Goal: Navigation & Orientation: Find specific page/section

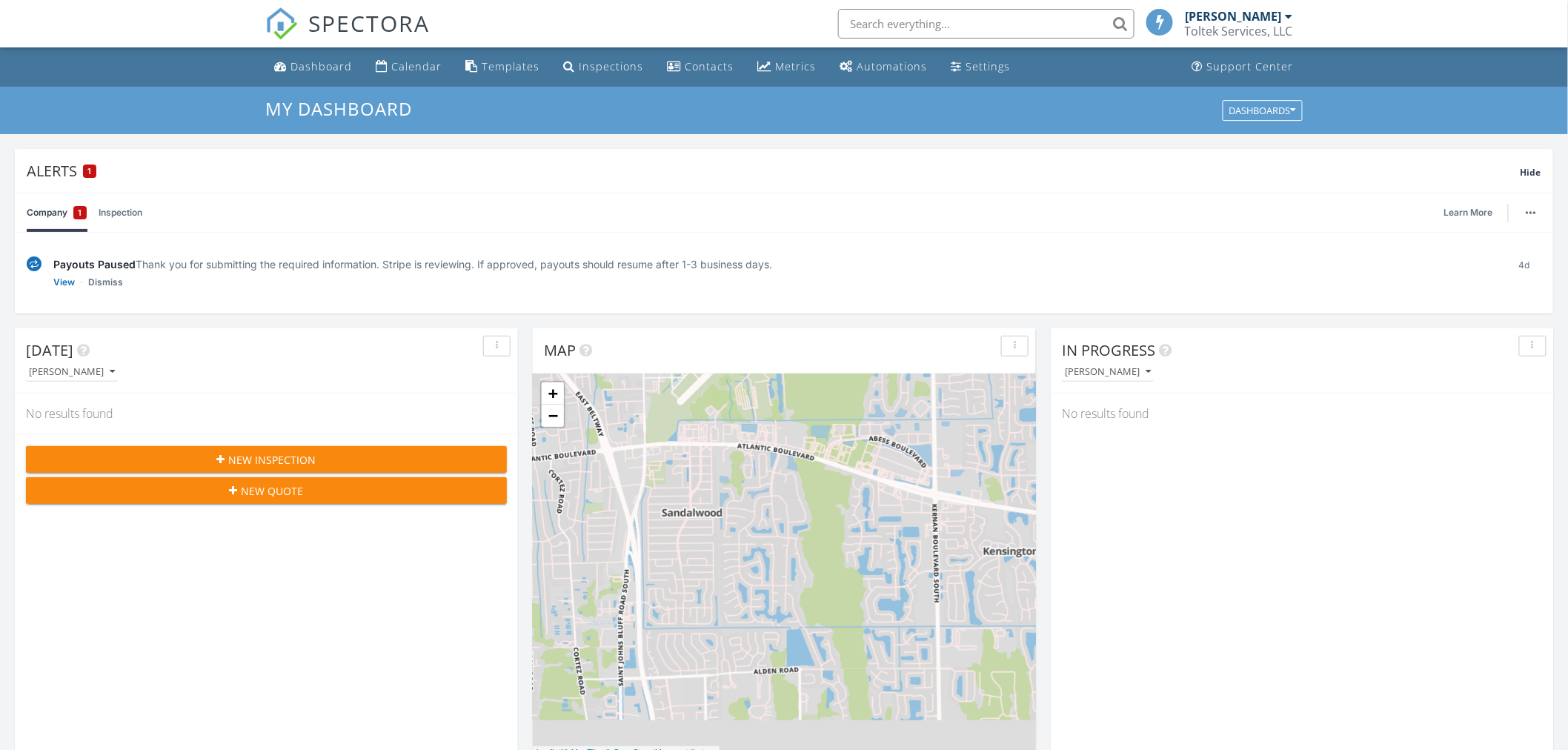
scroll to position [8, 8]
click at [79, 212] on span "1" at bounding box center [81, 212] width 4 height 15
click at [86, 170] on div "1" at bounding box center [90, 171] width 14 height 14
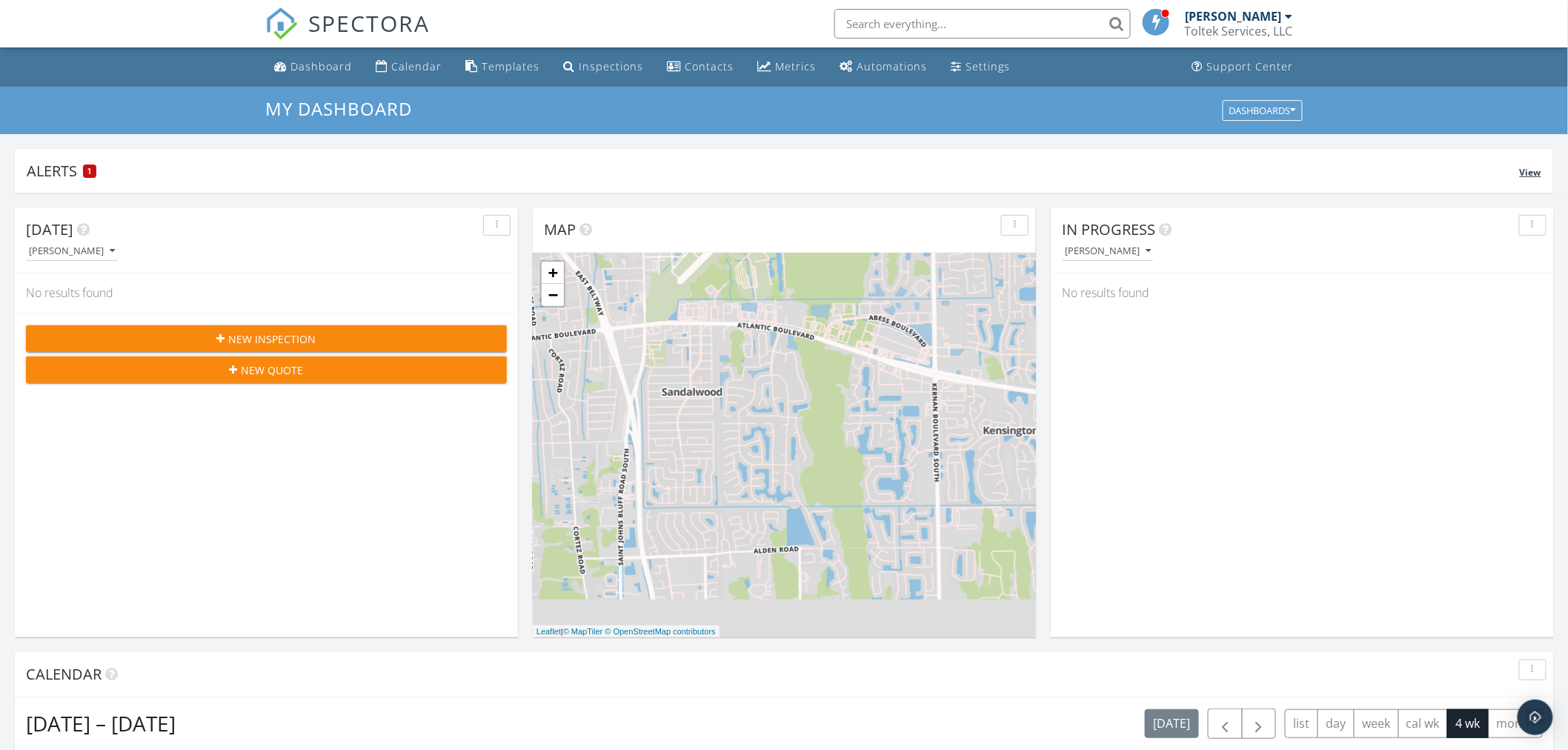
click at [86, 170] on div "1" at bounding box center [90, 171] width 14 height 14
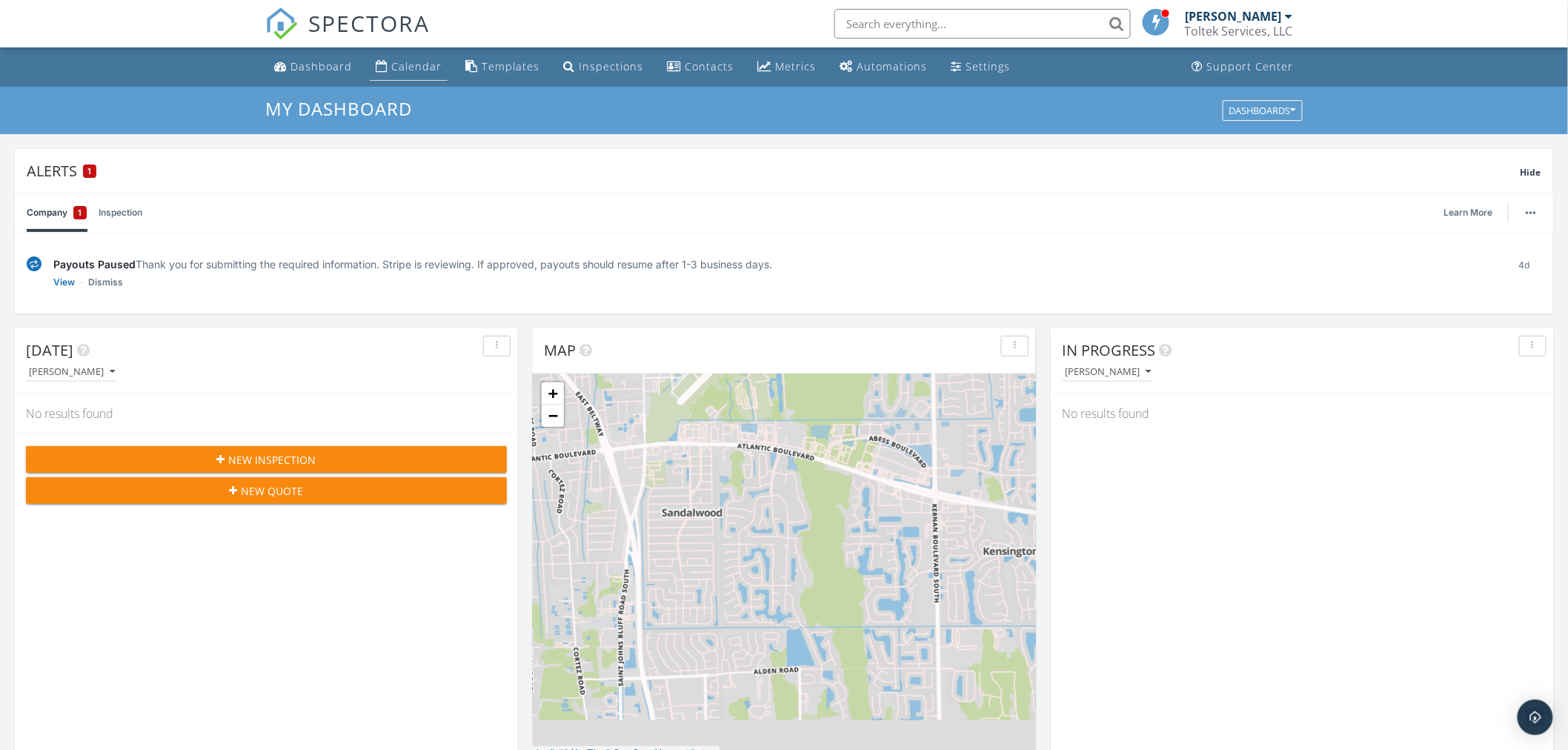
click at [402, 63] on div "Calendar" at bounding box center [417, 66] width 51 height 14
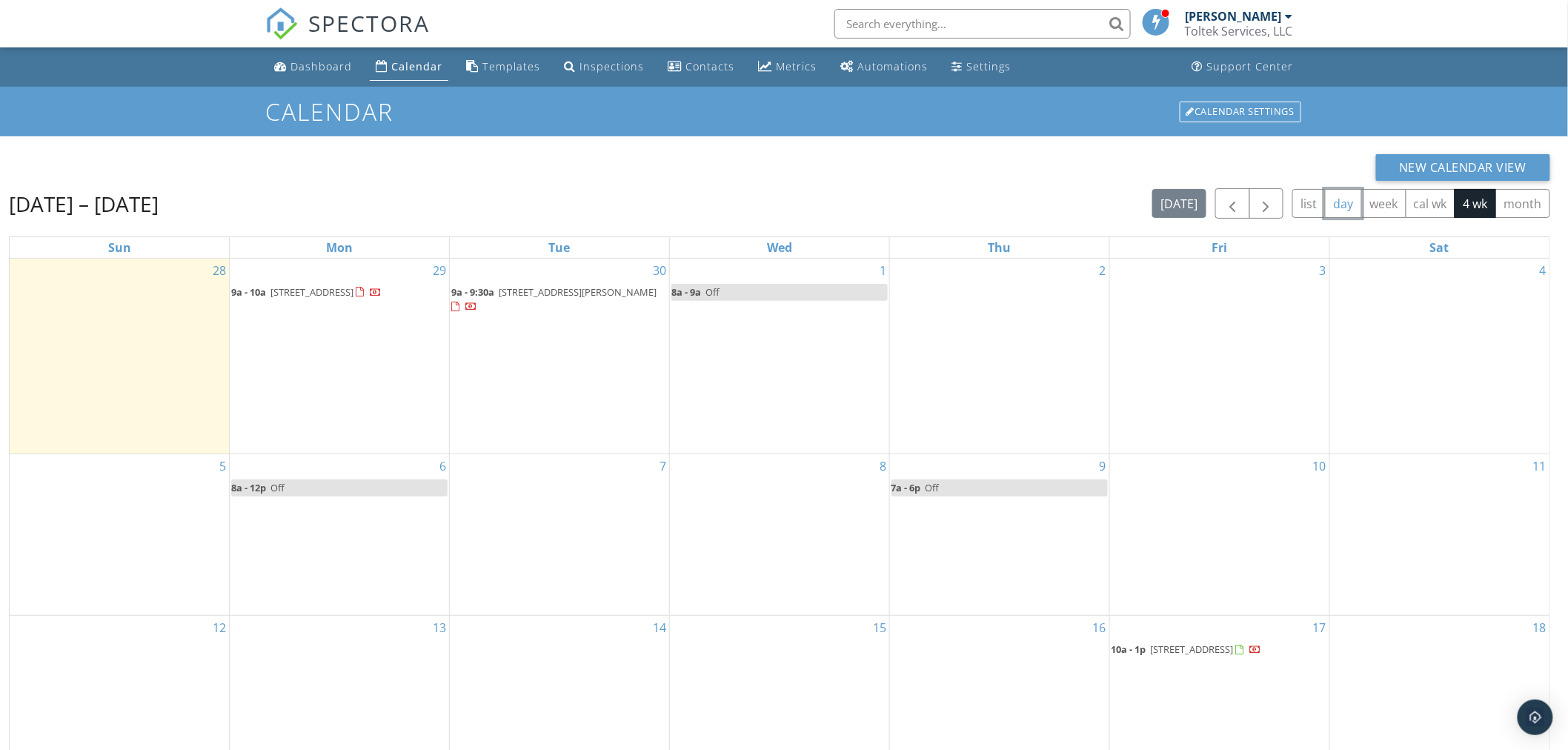
click at [1336, 206] on button "day" at bounding box center [1343, 204] width 37 height 29
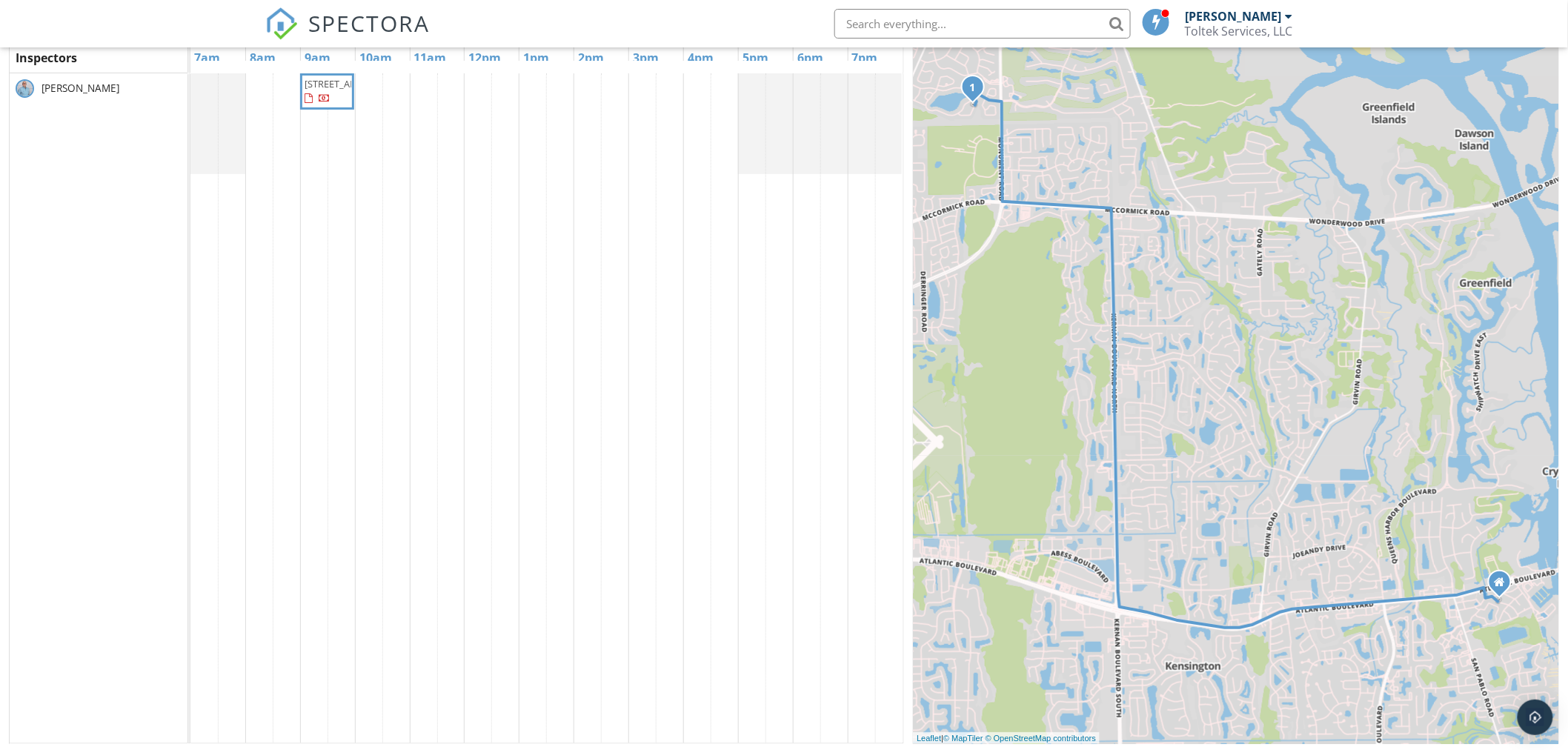
scroll to position [197, 0]
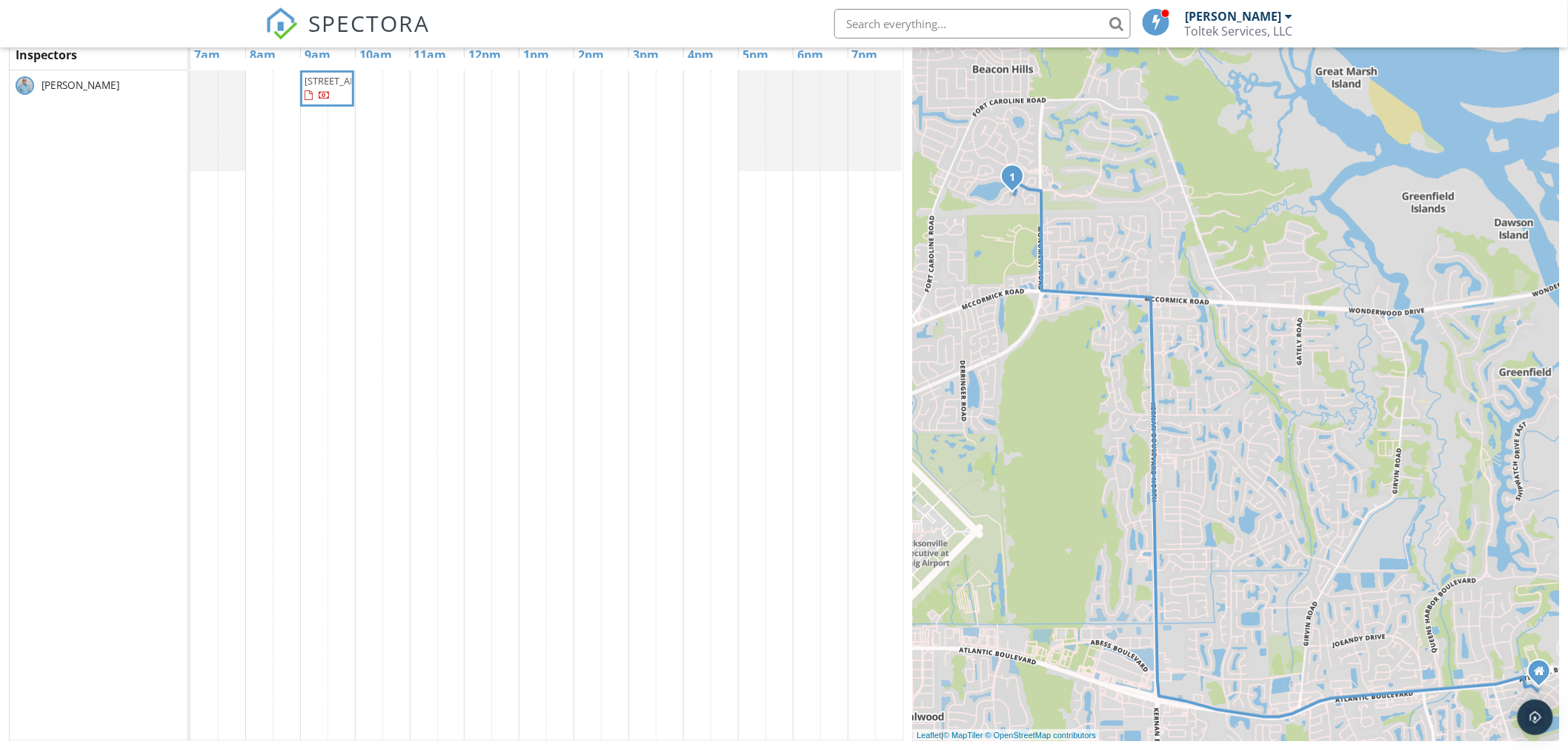
drag, startPoint x: 1199, startPoint y: 424, endPoint x: 1235, endPoint y: 514, distance: 96.9
click at [1236, 515] on div "1 + − [GEOGRAPHIC_DATA], [PERSON_NAME][GEOGRAPHIC_DATA] 11.6 km, 15 min Head no…" at bounding box center [1235, 349] width 646 height 784
